Goal: Transaction & Acquisition: Purchase product/service

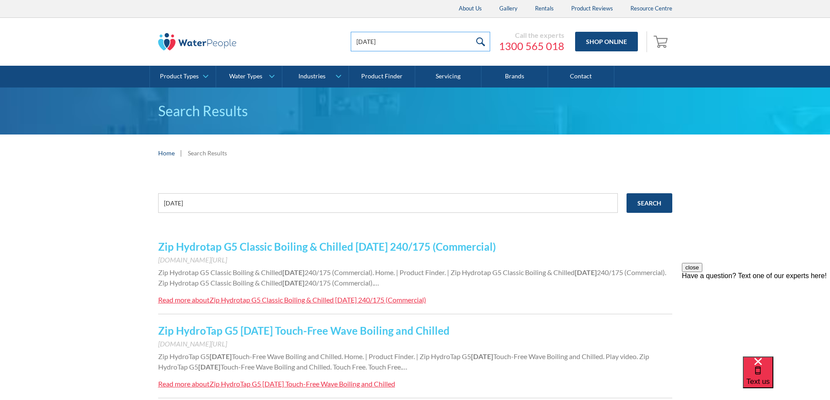
drag, startPoint x: 377, startPoint y: 40, endPoint x: 319, endPoint y: 42, distance: 58.9
click at [319, 42] on div "BC100 Call the experts 1300 565 018 Shop Online 0 Your Cart Subtotal Pay with b…" at bounding box center [415, 42] width 514 height 26
type input "ezi twist"
click at [471, 32] on input "submit" at bounding box center [480, 42] width 19 height 20
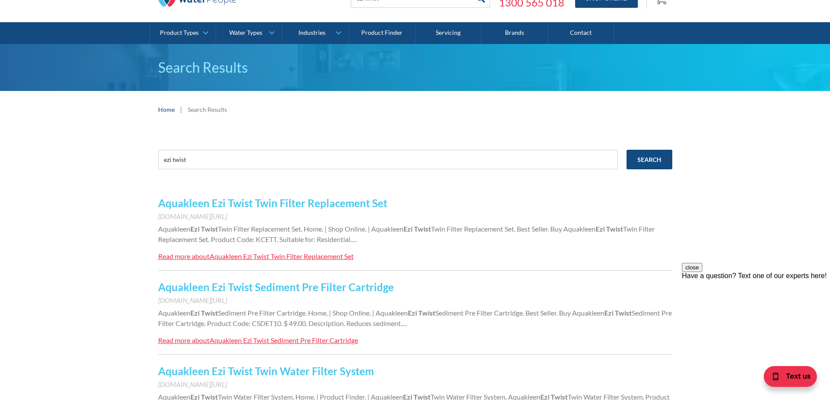
click at [293, 203] on link "Aquakleen Ezi Twist Twin Filter Replacement Set" at bounding box center [272, 203] width 229 height 13
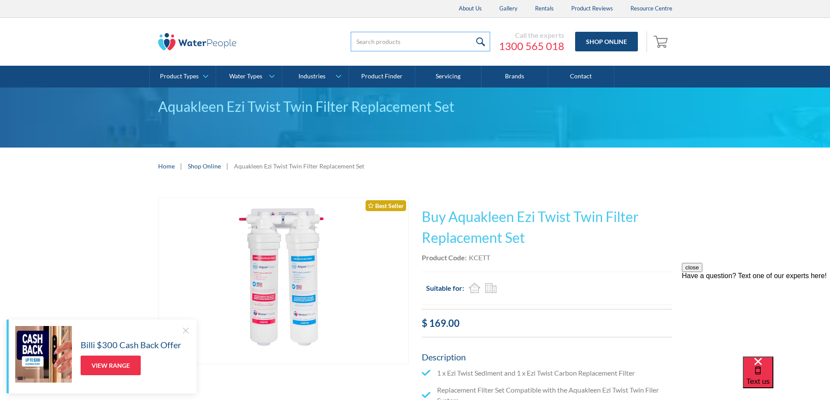
click at [404, 35] on input "search" at bounding box center [420, 42] width 139 height 20
type input "CCDQ12"
click at [471, 32] on input "submit" at bounding box center [480, 42] width 19 height 20
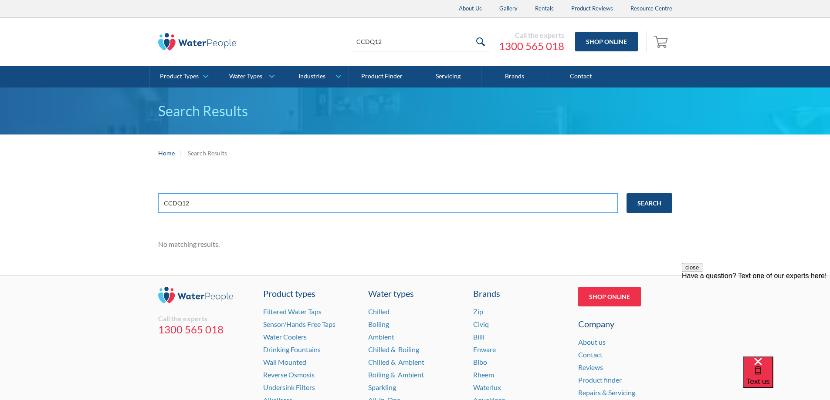
drag, startPoint x: 171, startPoint y: 203, endPoint x: 179, endPoint y: 215, distance: 14.5
click at [171, 202] on input "CCDQ12" at bounding box center [388, 203] width 460 height 20
type input "CSDQ12"
click at [627, 193] on input "Search" at bounding box center [650, 203] width 46 height 20
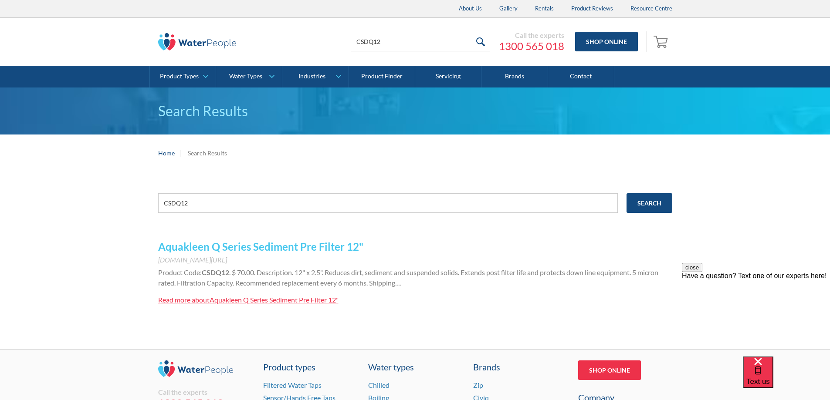
click at [258, 301] on div "Aquakleen Q Series Sediment Pre Filter 12"" at bounding box center [274, 300] width 129 height 8
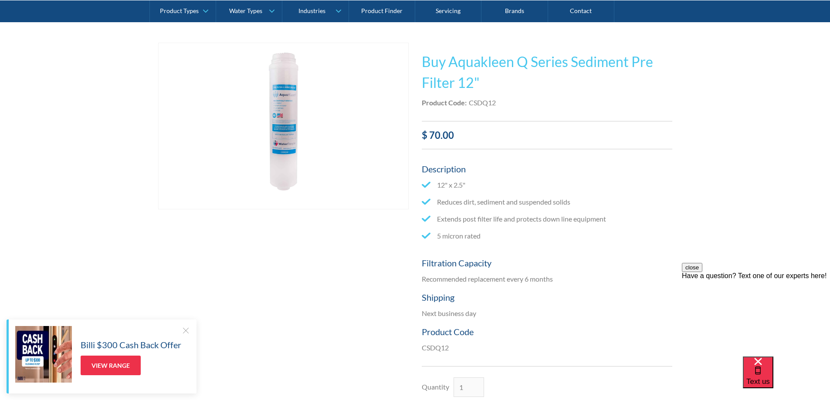
scroll to position [131, 0]
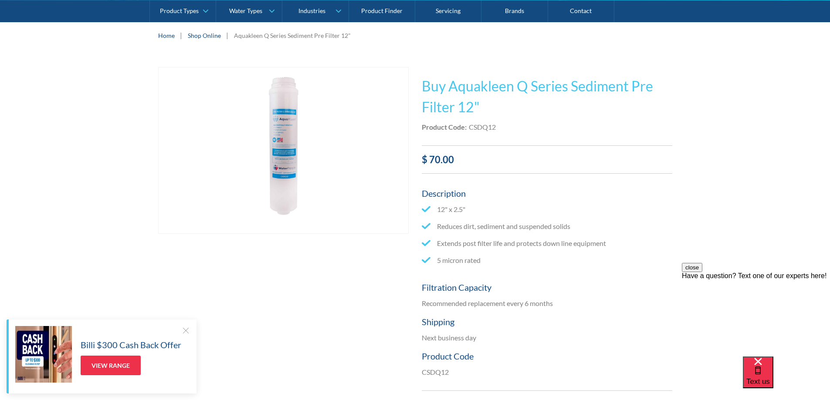
click at [199, 40] on div "Home | Shop Online | Aquakleen Q Series Sediment Pre Filter 12"" at bounding box center [415, 35] width 514 height 11
click at [199, 37] on link "Shop Online" at bounding box center [204, 35] width 33 height 9
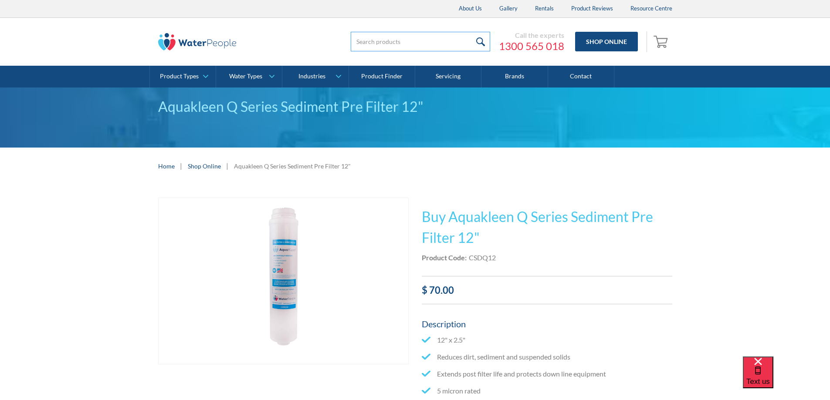
click at [410, 41] on input "search" at bounding box center [420, 42] width 139 height 20
type input "Ezi twist"
click at [471, 32] on input "submit" at bounding box center [480, 42] width 19 height 20
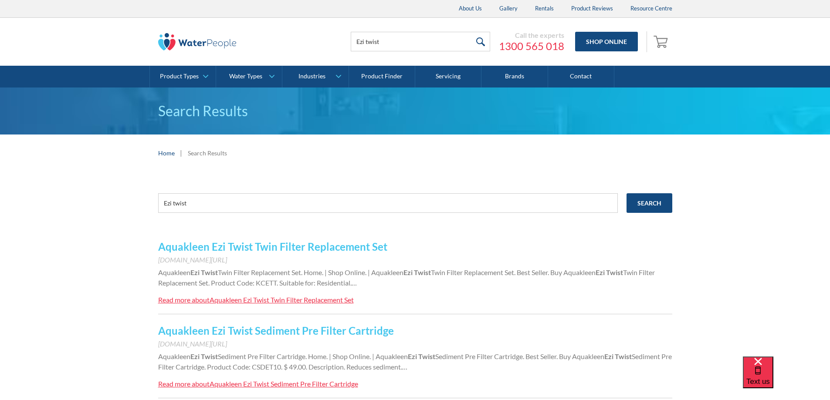
click at [267, 250] on link "Aquakleen Ezi Twist Twin Filter Replacement Set" at bounding box center [272, 247] width 229 height 13
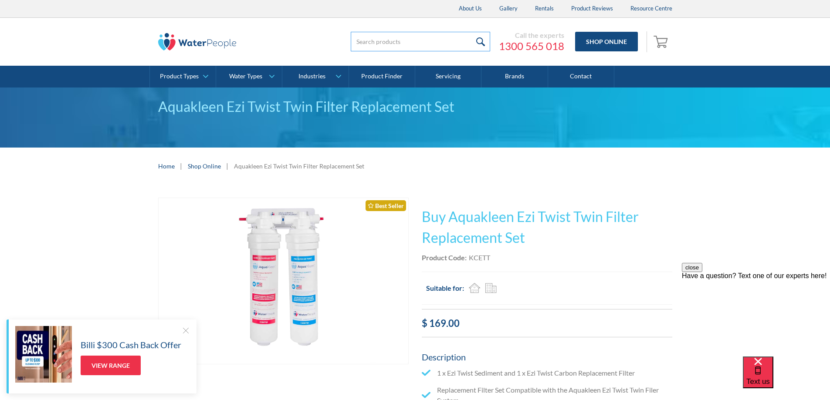
click at [393, 42] on input "search" at bounding box center [420, 42] width 139 height 20
type input "CSDQ10"
click at [471, 32] on input "submit" at bounding box center [480, 42] width 19 height 20
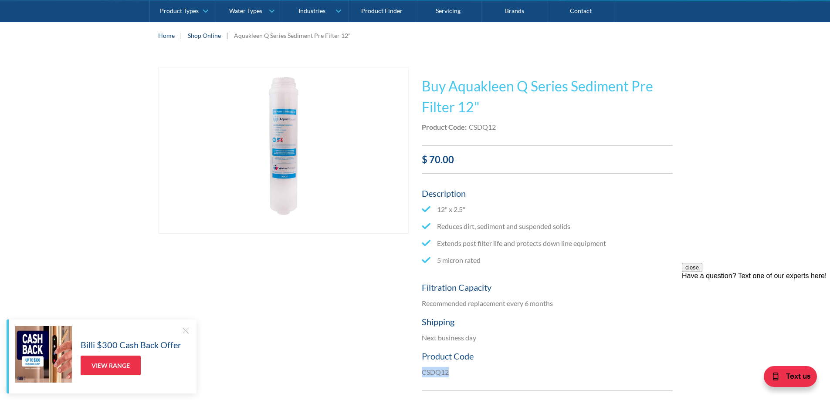
drag, startPoint x: 452, startPoint y: 375, endPoint x: 419, endPoint y: 375, distance: 33.1
click at [419, 375] on div "Play video Fits Most Brands Best Seller No items found. This tap design is incl…" at bounding box center [415, 276] width 514 height 419
copy p "CSDQ12"
click at [60, 178] on div "Play video Fits Most Brands Best Seller No items found. This tap design is incl…" at bounding box center [415, 276] width 830 height 445
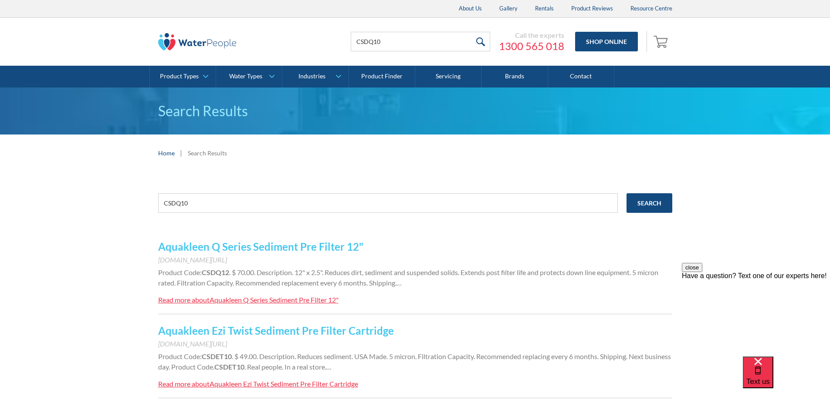
click at [272, 245] on link "Aquakleen Q Series Sediment Pre Filter 12"" at bounding box center [260, 247] width 205 height 13
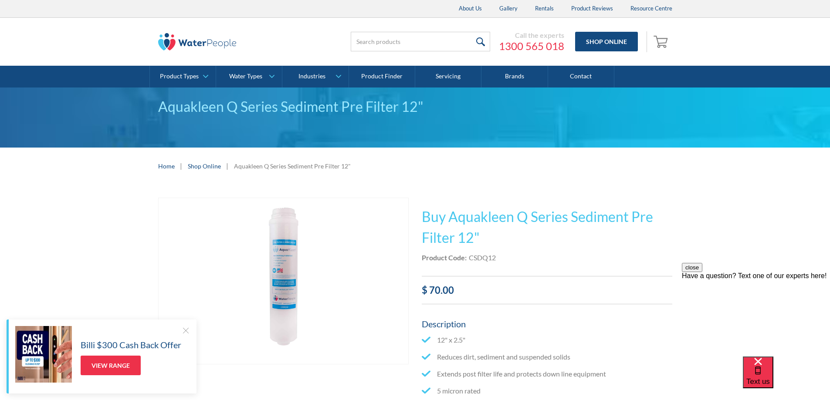
click at [366, 22] on div "Call the experts 1300 565 018 Shop Online 0 Your Cart Subtotal Pay with browser…" at bounding box center [415, 42] width 813 height 48
click at [376, 49] on input "search" at bounding box center [420, 42] width 139 height 20
type input "CSDQ12"
click at [471, 32] on input "submit" at bounding box center [480, 42] width 19 height 20
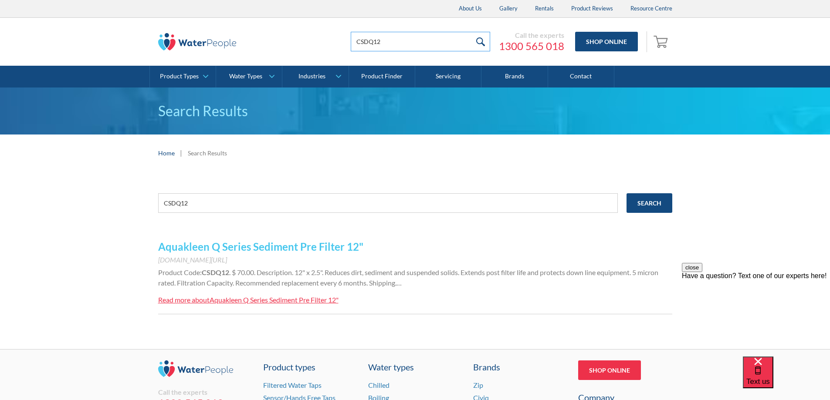
click at [399, 41] on input "CSDQ12" at bounding box center [420, 42] width 139 height 20
type input "CSDQ10"
click at [482, 44] on input "submit" at bounding box center [480, 42] width 19 height 20
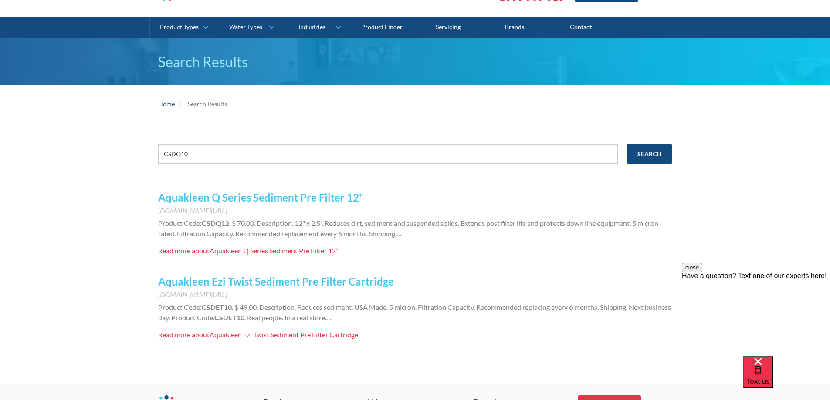
scroll to position [44, 0]
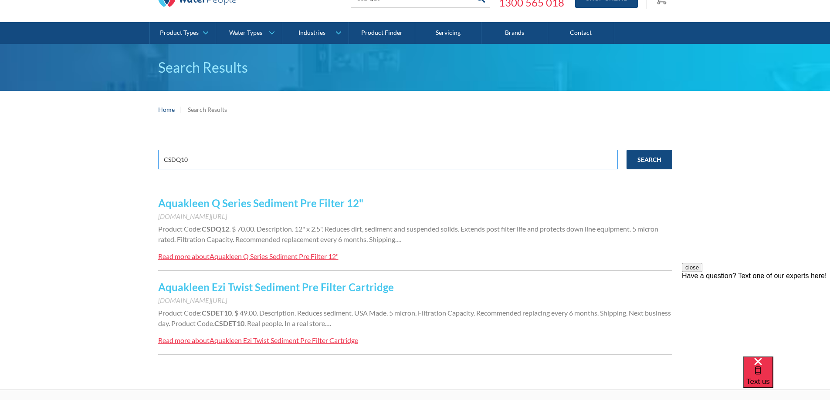
drag, startPoint x: 210, startPoint y: 162, endPoint x: 154, endPoint y: 161, distance: 55.8
click at [154, 161] on div "CSDQ10 Search Aquakleen Q Series Sediment Pre Filter 12" www.waterpeople.com.au…" at bounding box center [415, 259] width 830 height 262
type input "Q-Series"
click at [627, 150] on input "Search" at bounding box center [650, 160] width 46 height 20
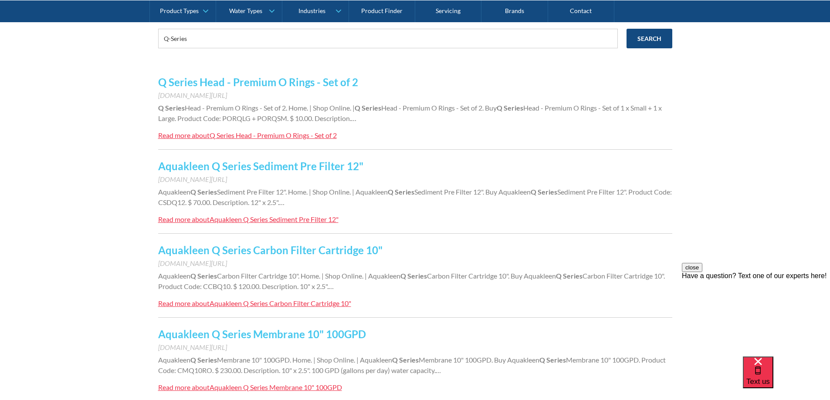
scroll to position [174, 0]
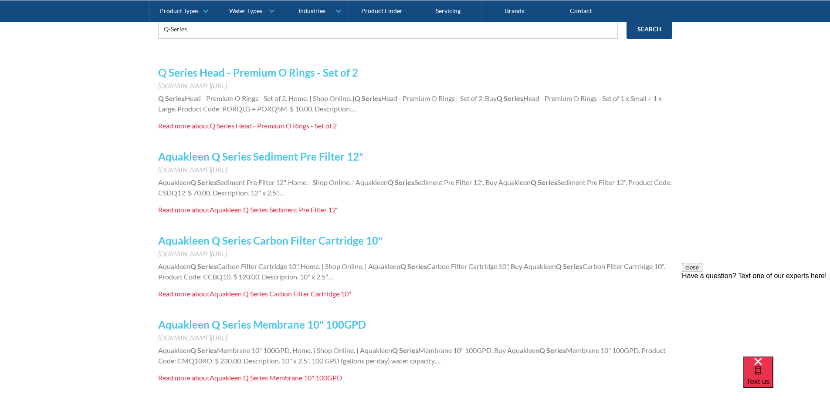
click at [197, 244] on link "Aquakleen Q Series Carbon Filter Cartridge 10"" at bounding box center [270, 240] width 224 height 13
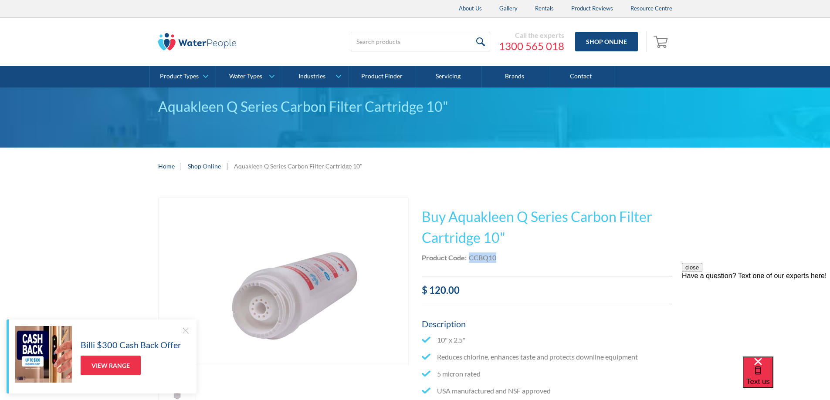
drag, startPoint x: 498, startPoint y: 257, endPoint x: 467, endPoint y: 257, distance: 31.4
click at [467, 257] on div "Product Code: CCBQ10" at bounding box center [547, 258] width 251 height 10
copy div "CCBQ10"
click at [441, 37] on input "search" at bounding box center [420, 42] width 139 height 20
paste input "CCBQ10"
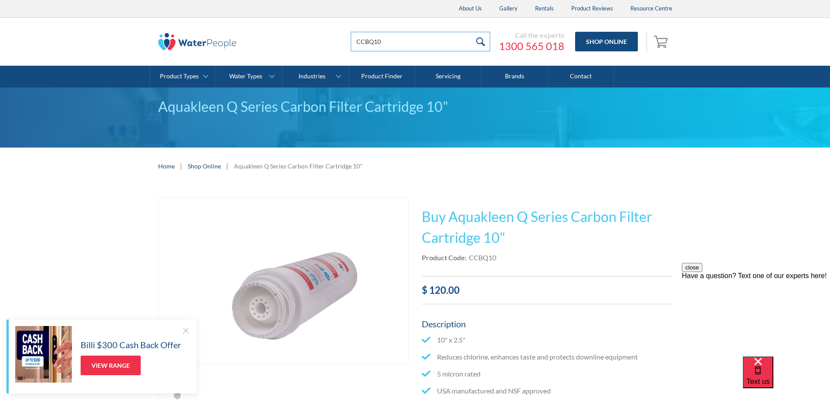
drag, startPoint x: 441, startPoint y: 37, endPoint x: 325, endPoint y: 40, distance: 115.9
click at [325, 40] on div "CCBQ10 Call the experts [PHONE_NUMBER] Shop Online 0 Your Cart Subtotal Pay wit…" at bounding box center [498, 42] width 349 height 26
type input "CSDQ10"
click at [471, 32] on input "submit" at bounding box center [480, 42] width 19 height 20
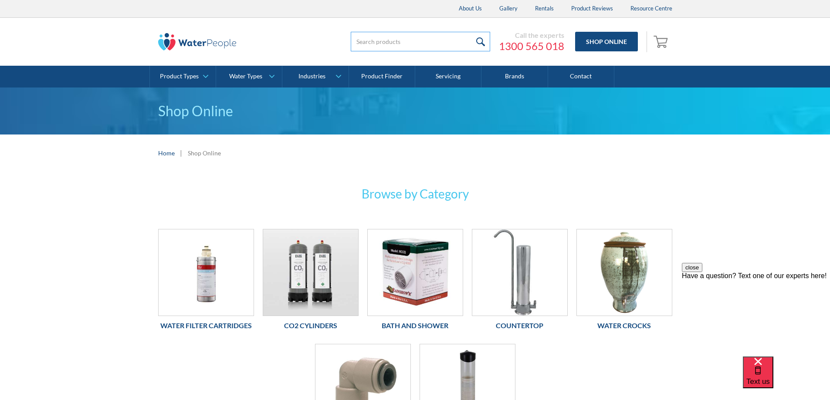
click at [399, 37] on input "search" at bounding box center [420, 42] width 139 height 20
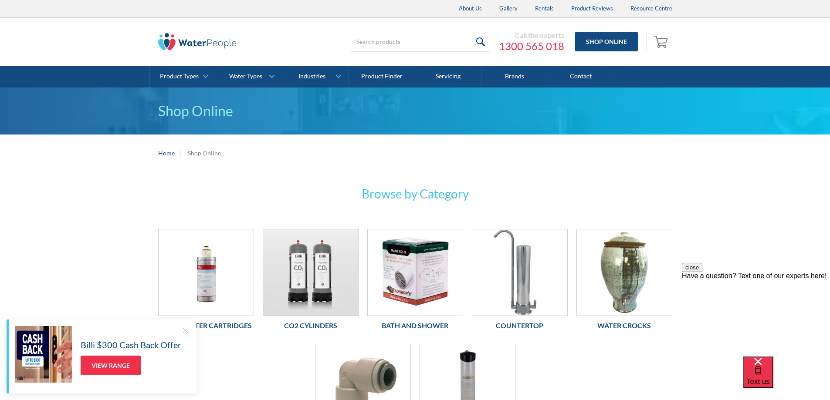
type input "CSDQ10"
click at [483, 41] on input "submit" at bounding box center [480, 42] width 19 height 20
